Goal: Information Seeking & Learning: Learn about a topic

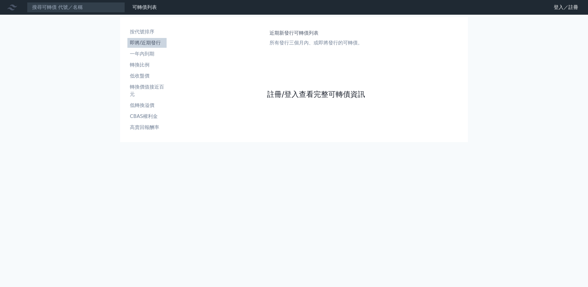
click at [295, 99] on link "註冊/登入查看完整可轉債資訊" at bounding box center [316, 94] width 98 height 10
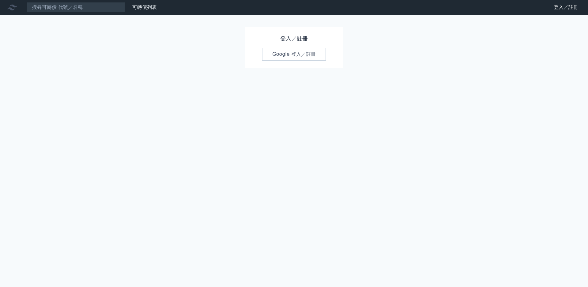
click at [296, 59] on link "Google 登入／註冊" at bounding box center [294, 54] width 64 height 13
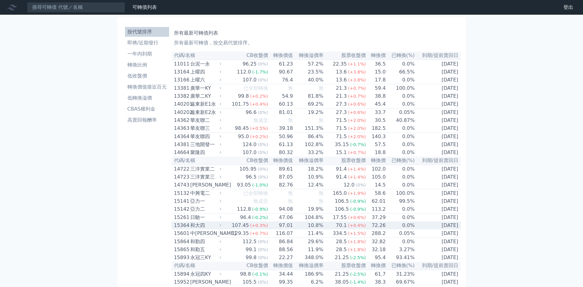
click at [190, 222] on div "和大四" at bounding box center [205, 225] width 30 height 7
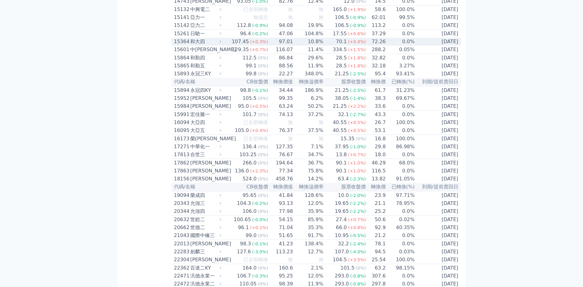
click at [190, 45] on div "和大四" at bounding box center [205, 41] width 30 height 7
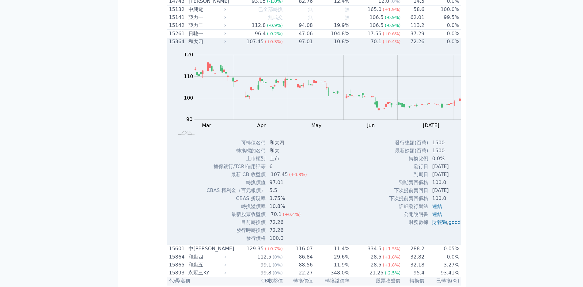
click at [188, 45] on div "和大四" at bounding box center [206, 41] width 36 height 7
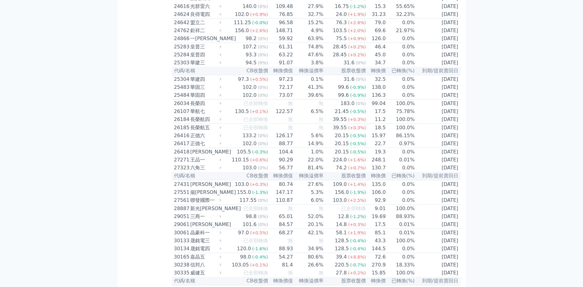
scroll to position [643, 0]
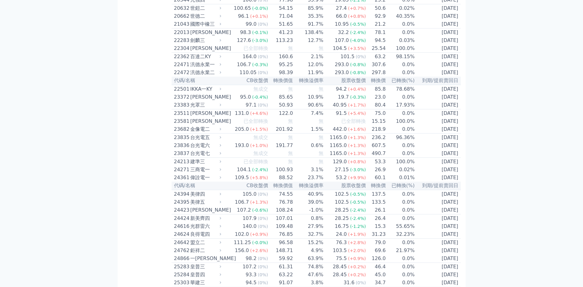
scroll to position [337, 0]
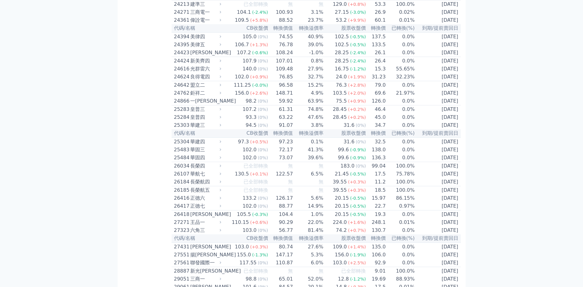
scroll to position [582, 0]
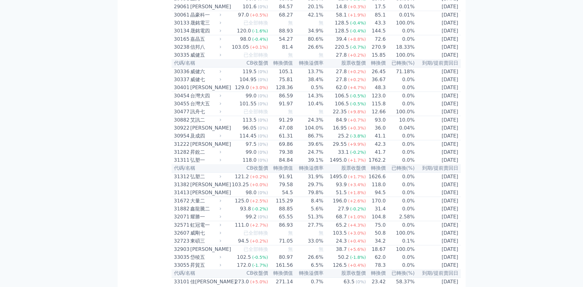
scroll to position [796, 0]
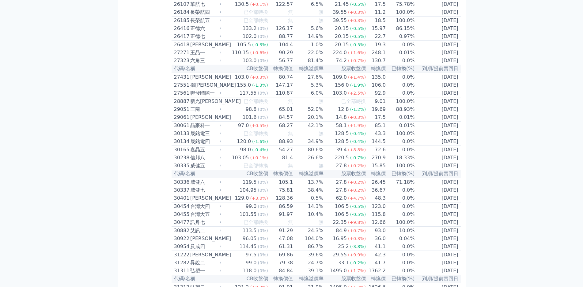
scroll to position [704, 0]
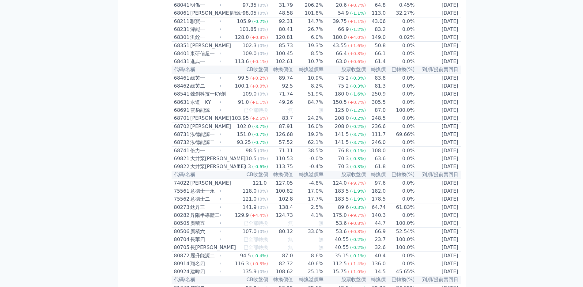
scroll to position [3042, 0]
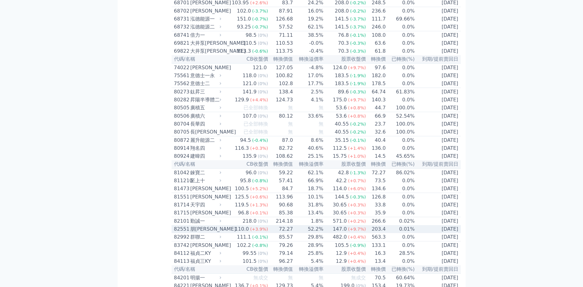
click at [190, 225] on div "朋[PERSON_NAME]" at bounding box center [205, 228] width 30 height 7
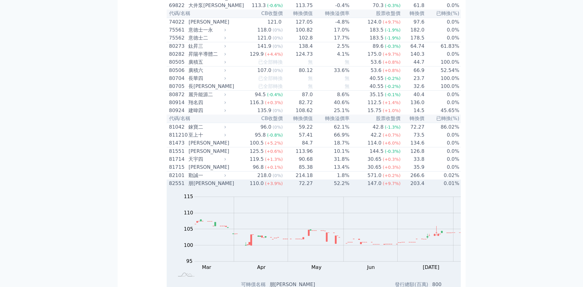
scroll to position [3164, 0]
